Goal: Communication & Community: Answer question/provide support

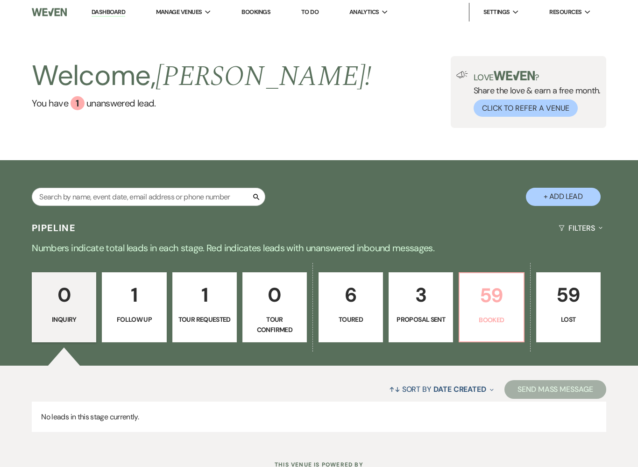
click at [487, 310] on p "59" at bounding box center [491, 295] width 52 height 31
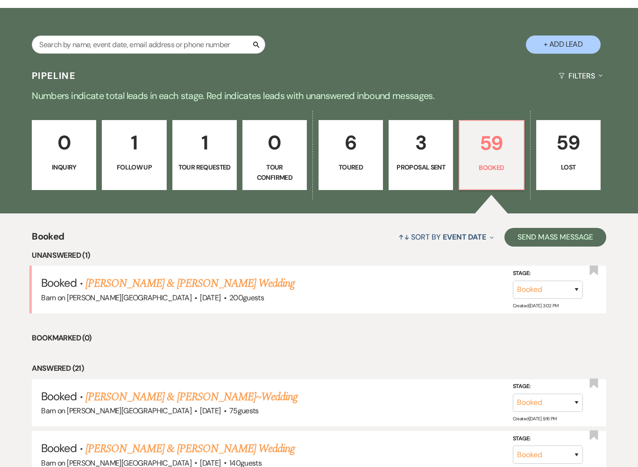
scroll to position [155, 0]
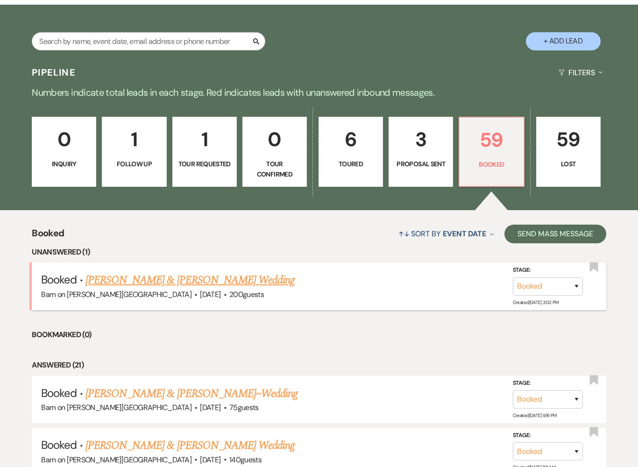
click at [188, 281] on link "[PERSON_NAME] & [PERSON_NAME] Wedding" at bounding box center [189, 280] width 209 height 17
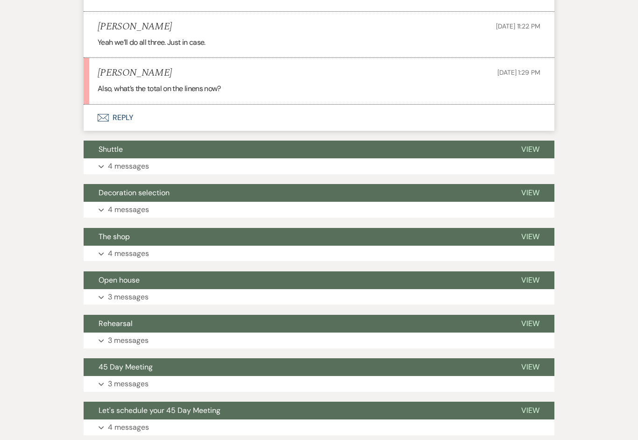
scroll to position [423, 0]
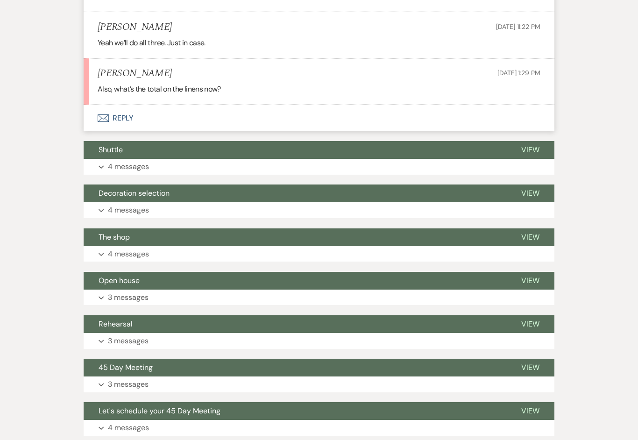
click at [162, 108] on button "Envelope Reply" at bounding box center [319, 118] width 471 height 26
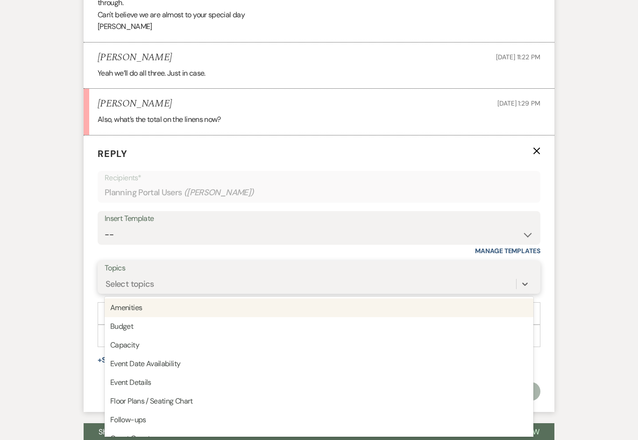
scroll to position [0, 0]
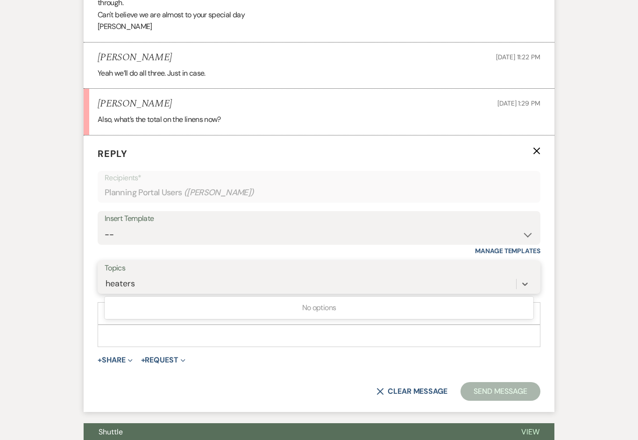
type input "heaters"
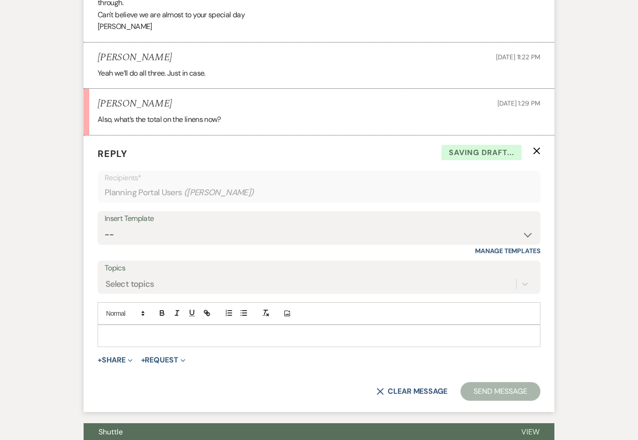
click at [244, 363] on form "Reply X Saving draft... Recipients* Planning Portal Users ( [PERSON_NAME] ) Ins…" at bounding box center [319, 273] width 471 height 276
click at [189, 331] on p at bounding box center [319, 336] width 428 height 10
click at [198, 325] on div ",,,,Good morning,good" at bounding box center [319, 335] width 442 height 21
click at [182, 331] on p ",,,,Good morning,good" at bounding box center [319, 336] width 428 height 10
click at [188, 331] on p ",,,,Good morning,good" at bounding box center [319, 336] width 428 height 10
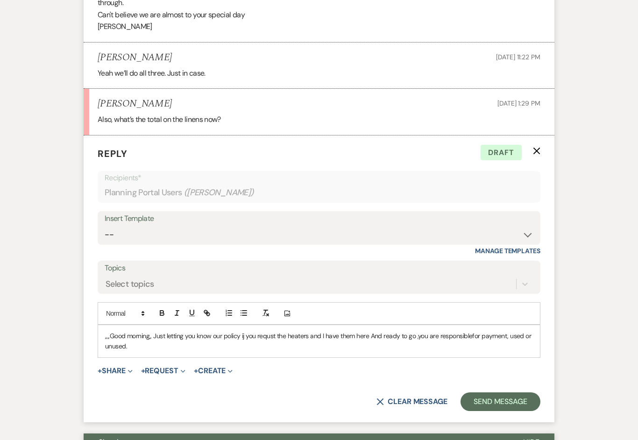
click at [486, 331] on p ",,,,Good morning,, Just letting you know our policy ij you requst the heaters a…" at bounding box center [319, 341] width 428 height 21
click at [498, 331] on p ",,,,Good morning,, Just letting you know our policy ij you requst the heaters a…" at bounding box center [319, 341] width 428 height 21
click at [139, 342] on p ",,,,Good morning,, Just letting you know our policy ij you requst the heaters a…" at bounding box center [319, 341] width 428 height 21
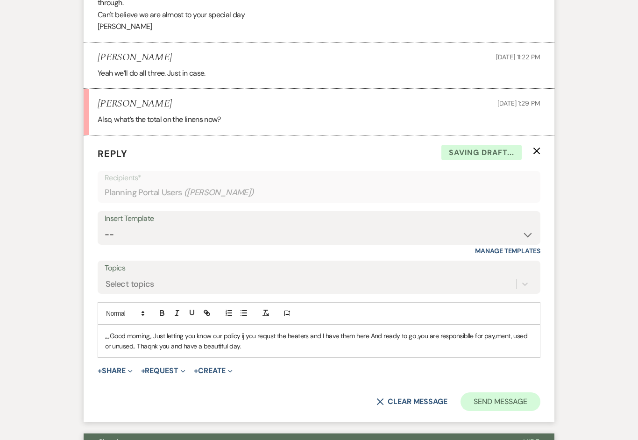
click at [507, 393] on button "Send Message" at bounding box center [500, 401] width 80 height 19
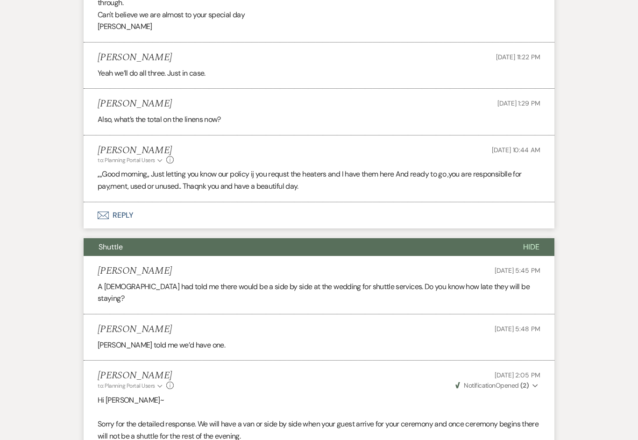
scroll to position [408, 0]
